Goal: Information Seeking & Learning: Stay updated

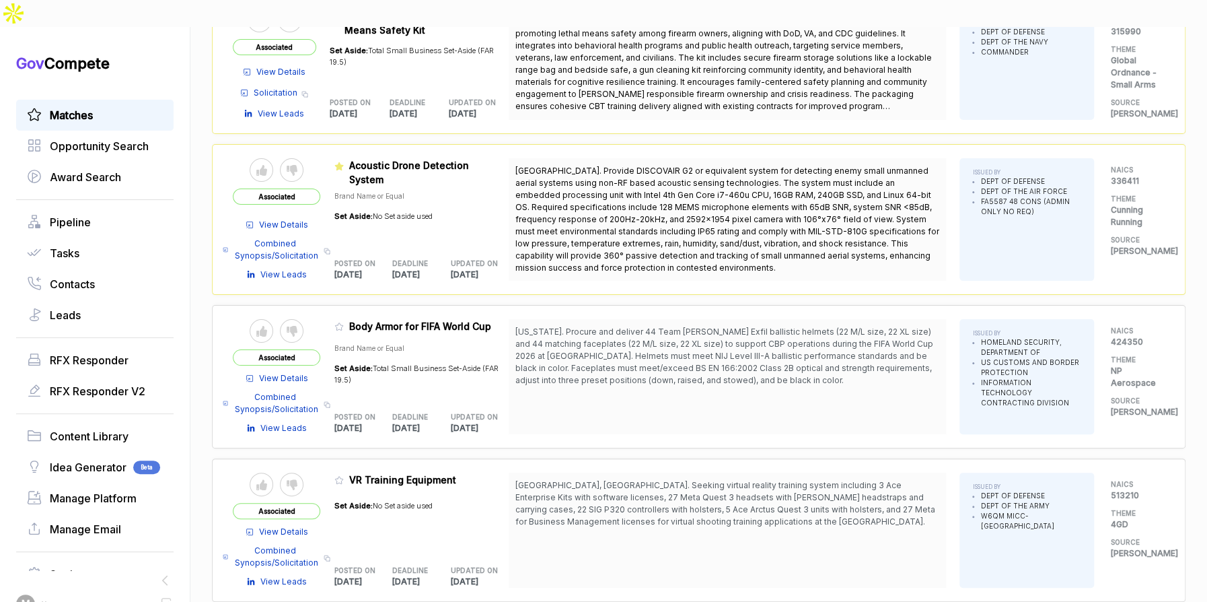
scroll to position [6908, 0]
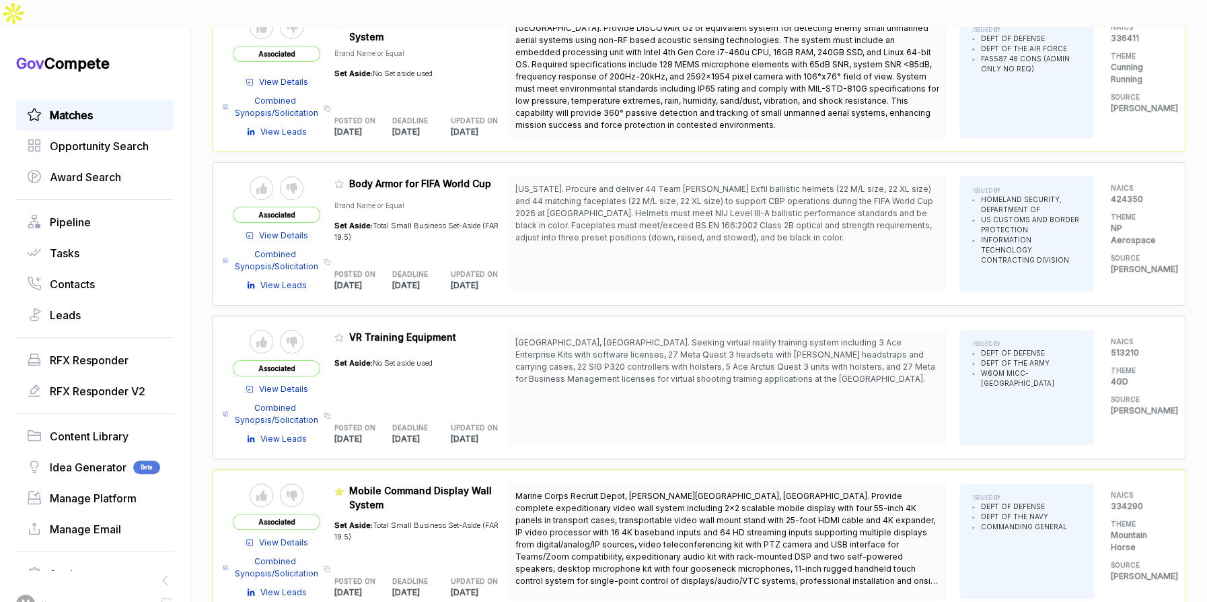
click at [107, 107] on link "Matches" at bounding box center [95, 115] width 136 height 16
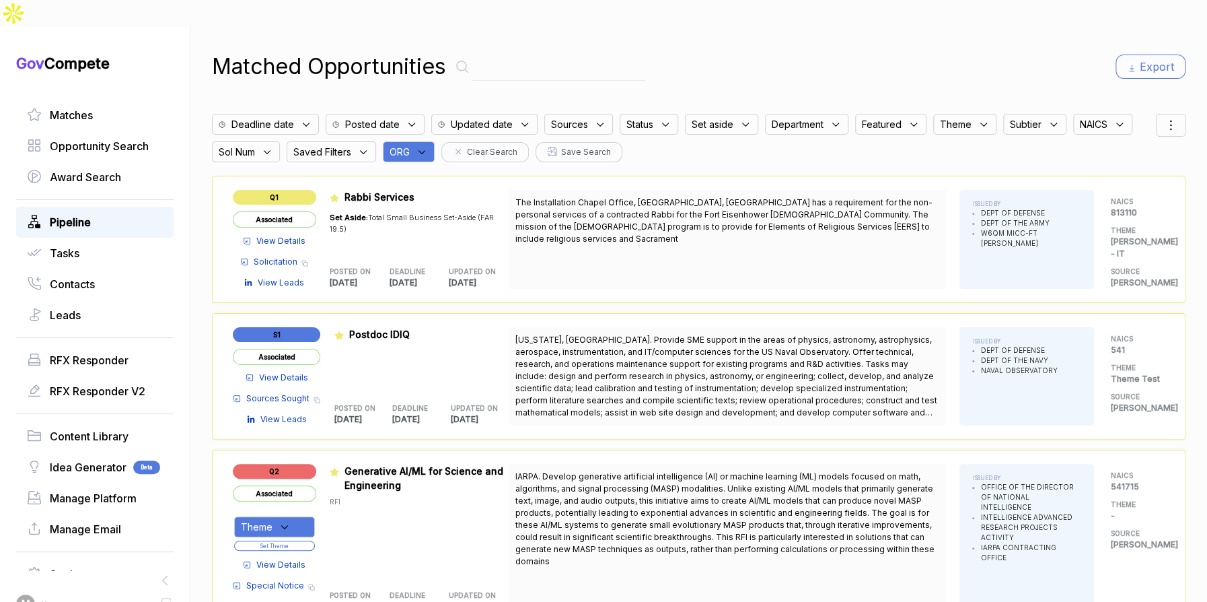
click at [59, 214] on span "Pipeline" at bounding box center [70, 222] width 41 height 16
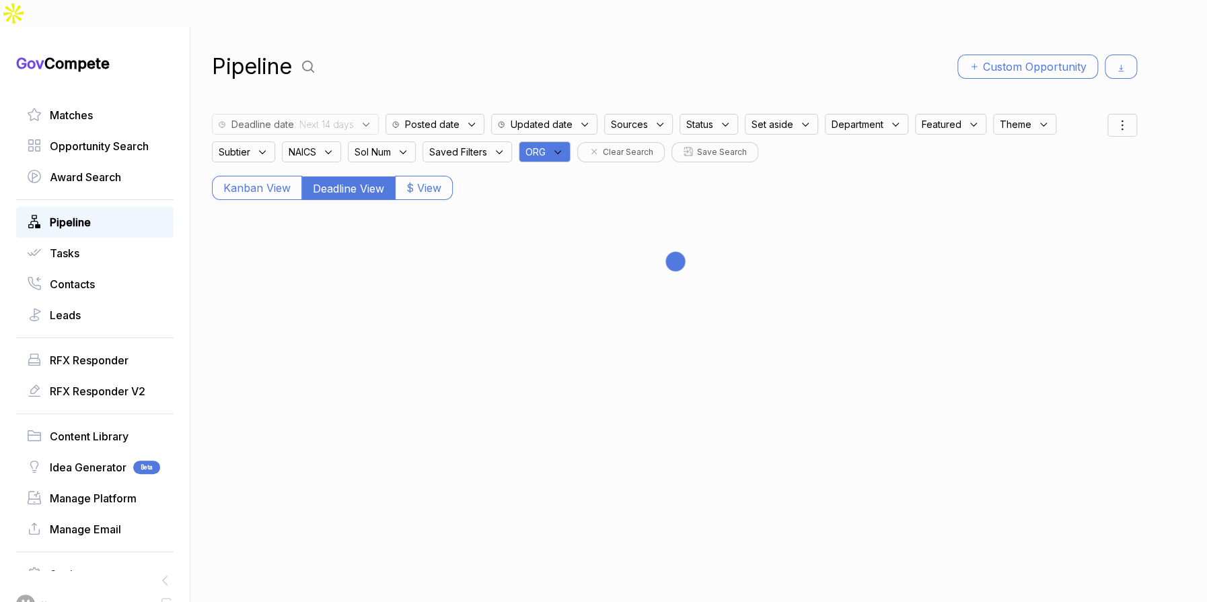
click at [571, 141] on div "ORG" at bounding box center [545, 151] width 52 height 21
click at [579, 173] on input "text" at bounding box center [609, 187] width 159 height 28
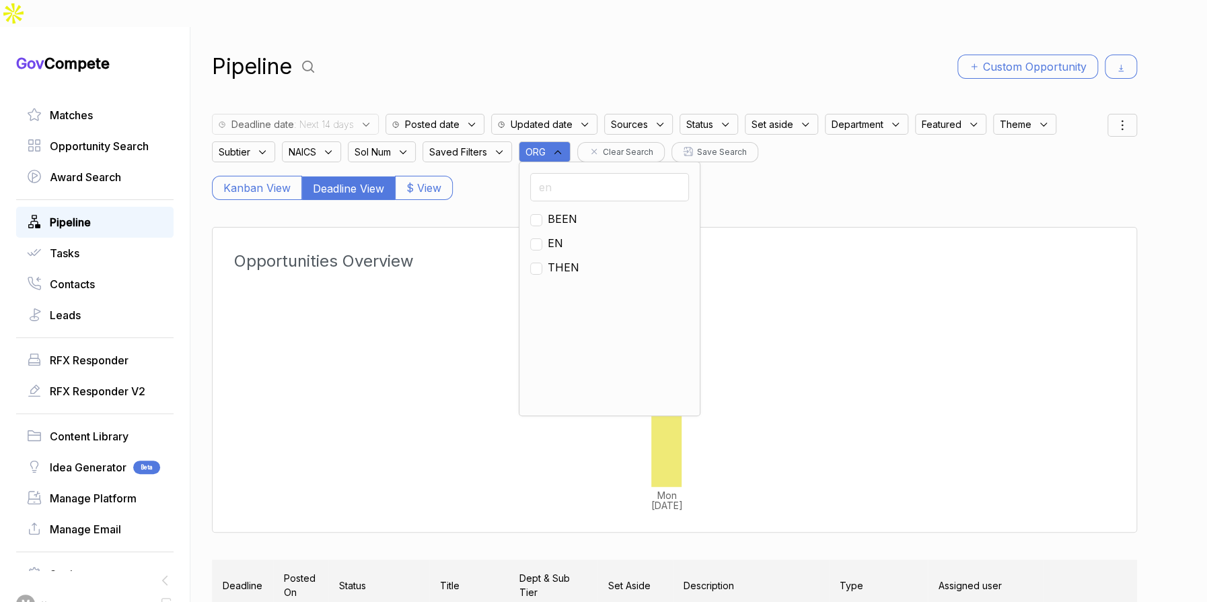
type input "en"
drag, startPoint x: 566, startPoint y: 213, endPoint x: 409, endPoint y: 136, distance: 174.9
click at [562, 235] on span "EN" at bounding box center [555, 243] width 15 height 16
checkbox input "true"
click at [354, 117] on span ": Next 14 days" at bounding box center [324, 124] width 60 height 14
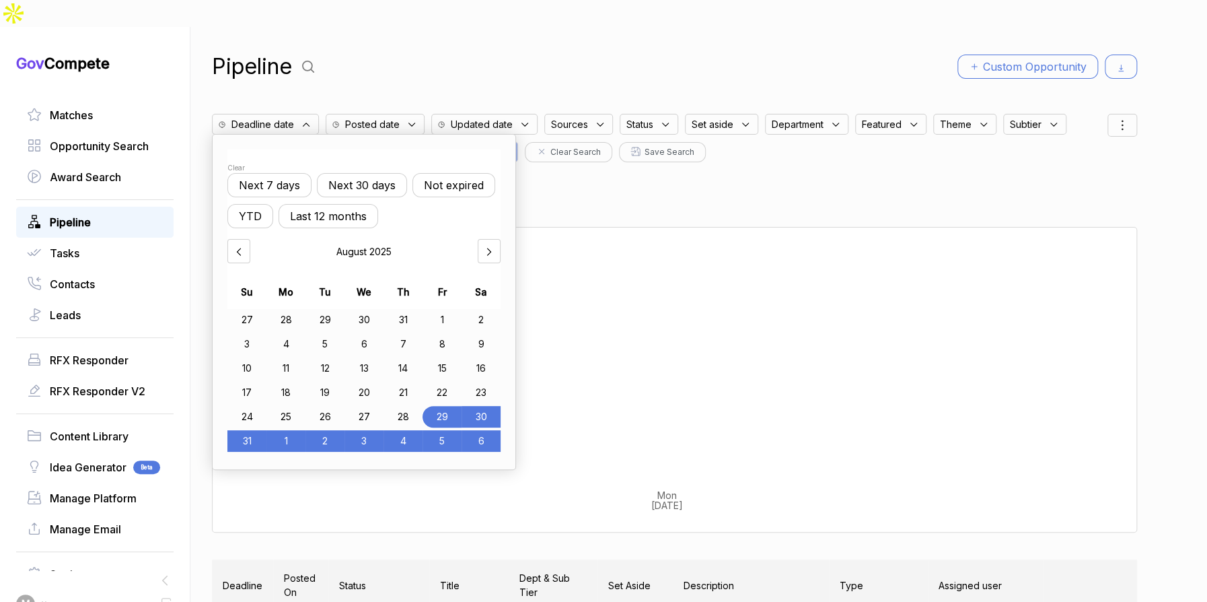
click at [452, 50] on div "Pipeline Custom Opportunity" at bounding box center [674, 66] width 925 height 32
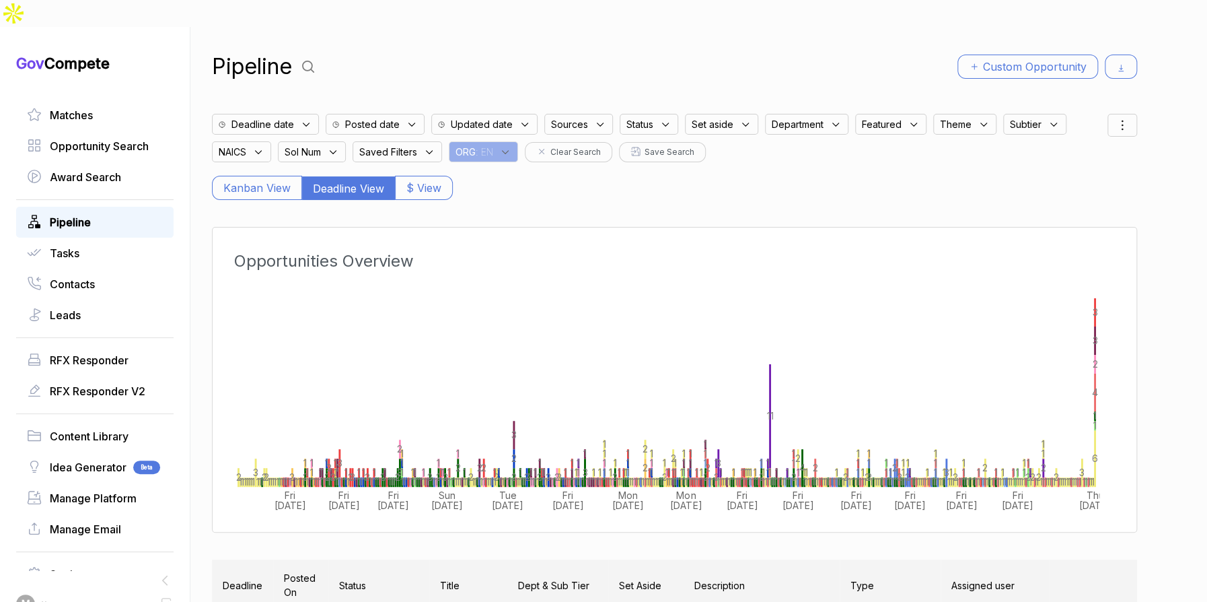
click at [300, 114] on div "Deadline date" at bounding box center [265, 124] width 107 height 21
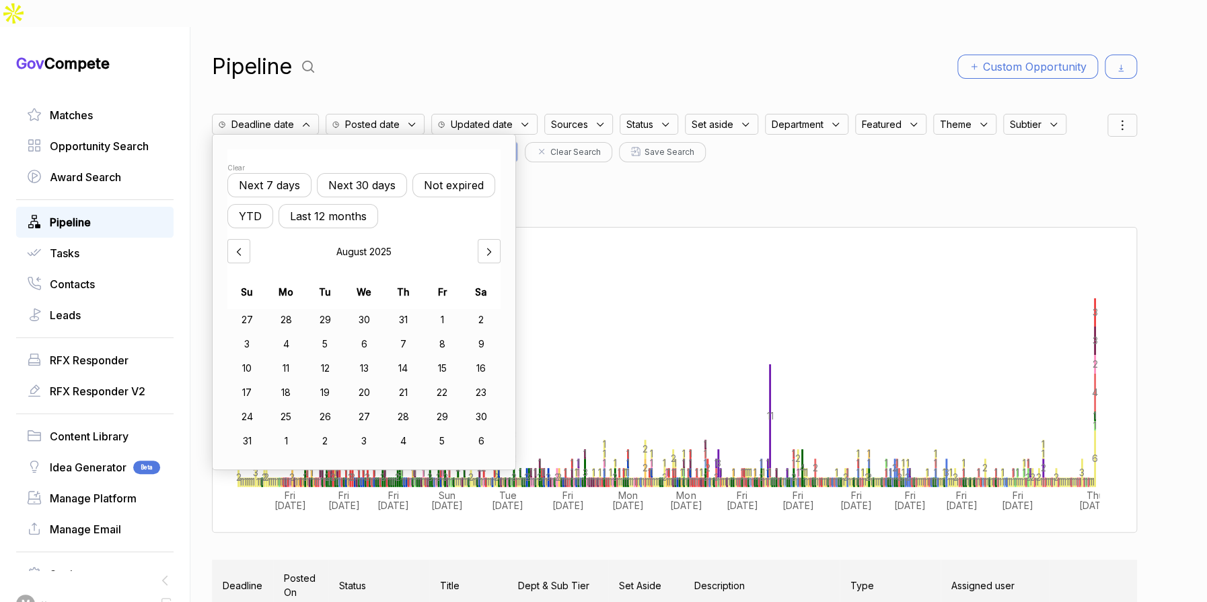
click at [299, 173] on button "Next 7 days" at bounding box center [269, 185] width 84 height 24
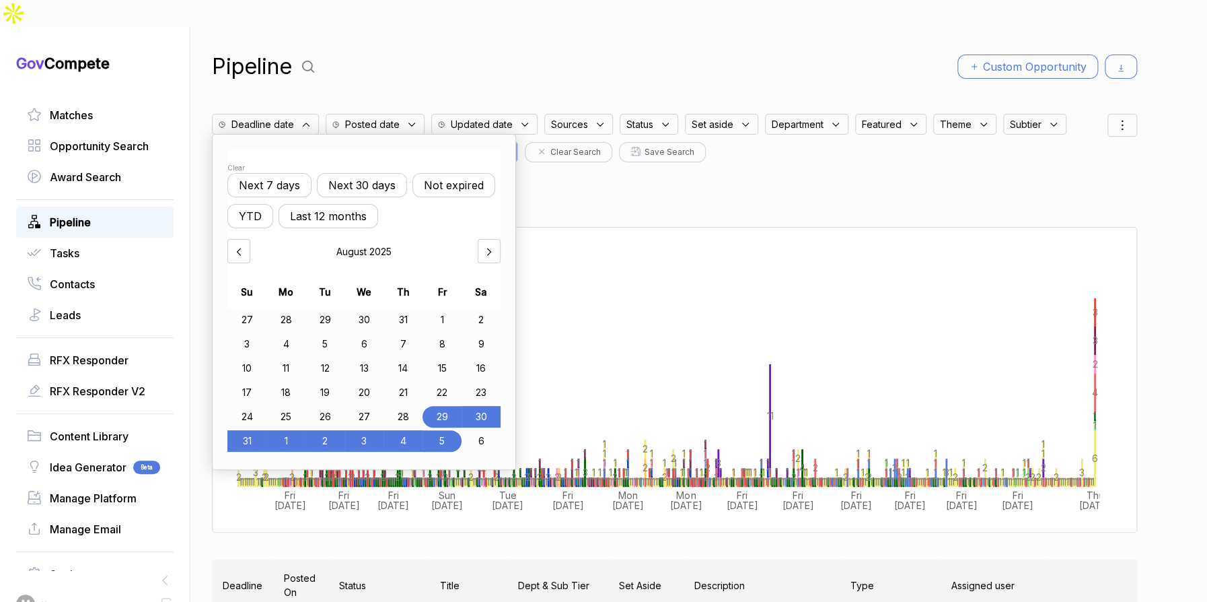
click at [413, 65] on div "Pipeline Custom Opportunity Deadline date Clear Next 7 days Next 30 days Not ex…" at bounding box center [674, 328] width 925 height 602
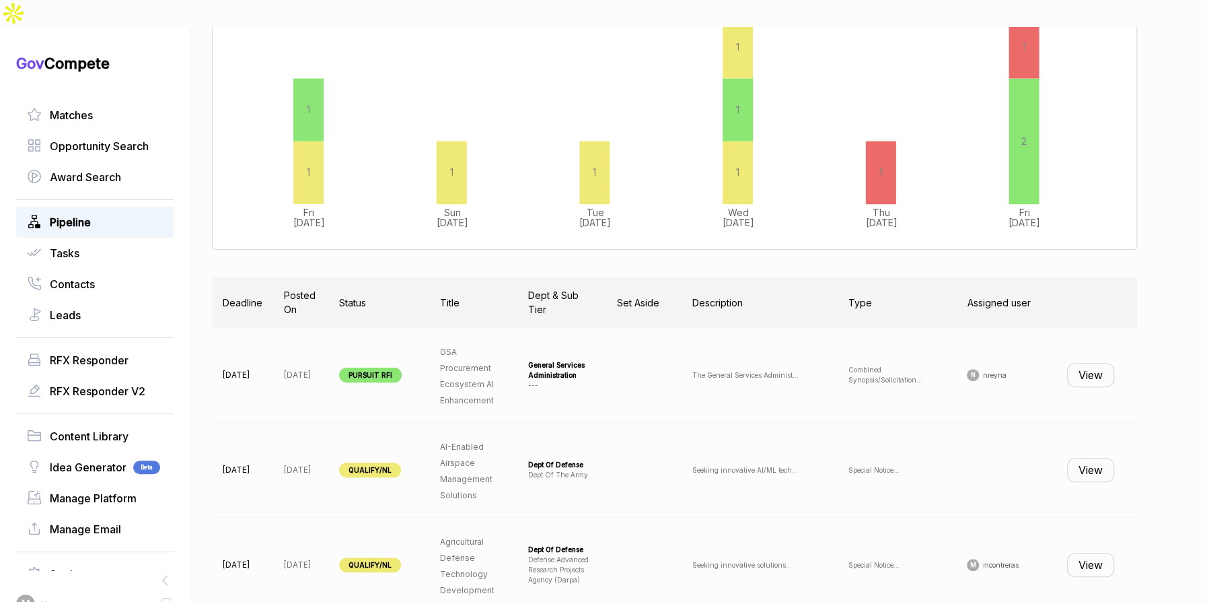
scroll to position [288, 0]
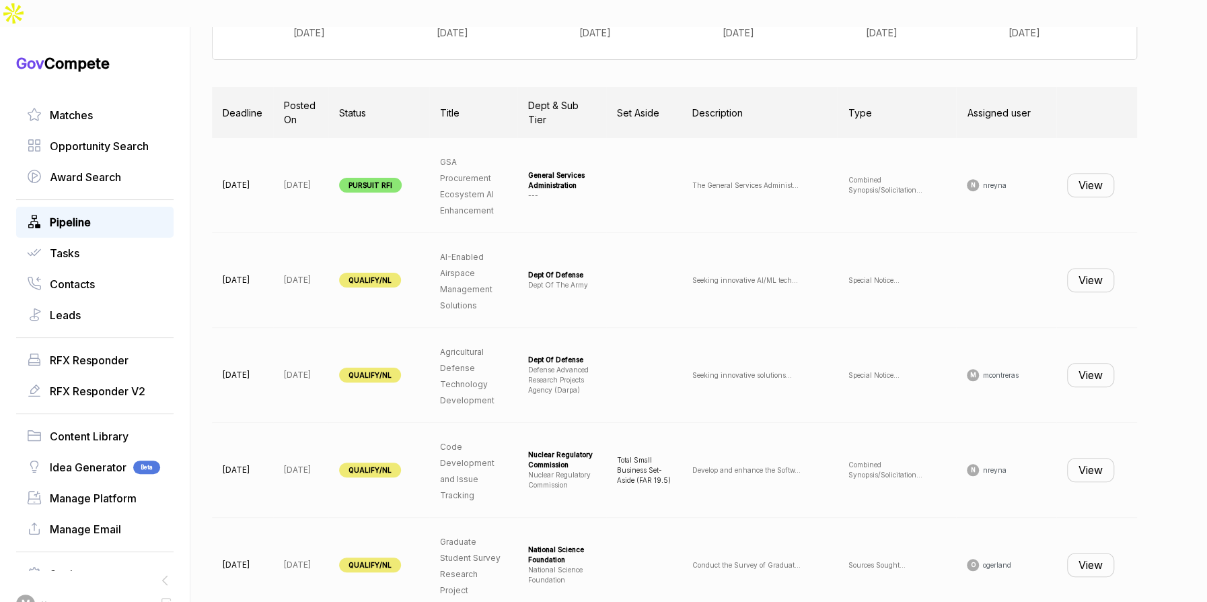
scroll to position [110, 0]
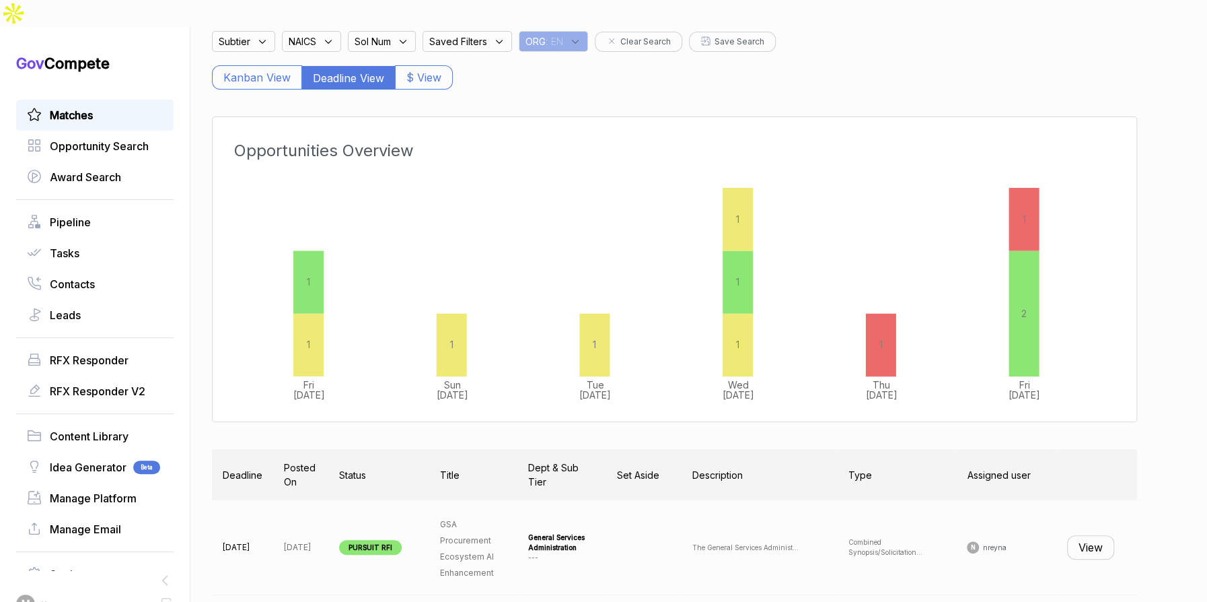
click at [81, 107] on span "Matches" at bounding box center [71, 115] width 43 height 16
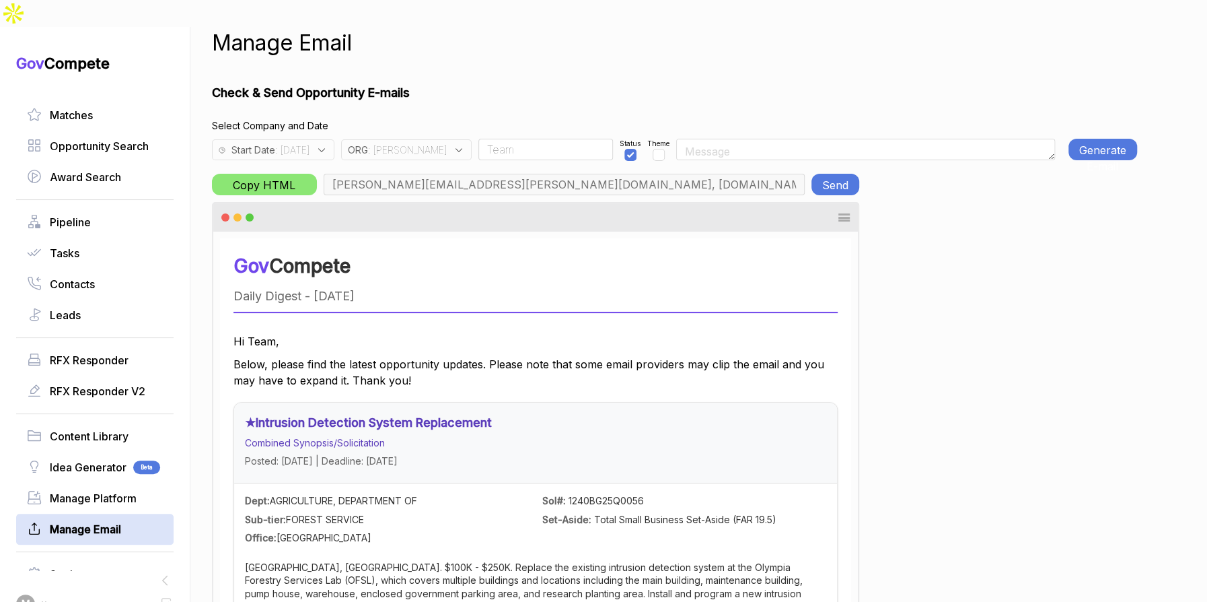
scroll to position [0, 560]
